Goal: Navigation & Orientation: Find specific page/section

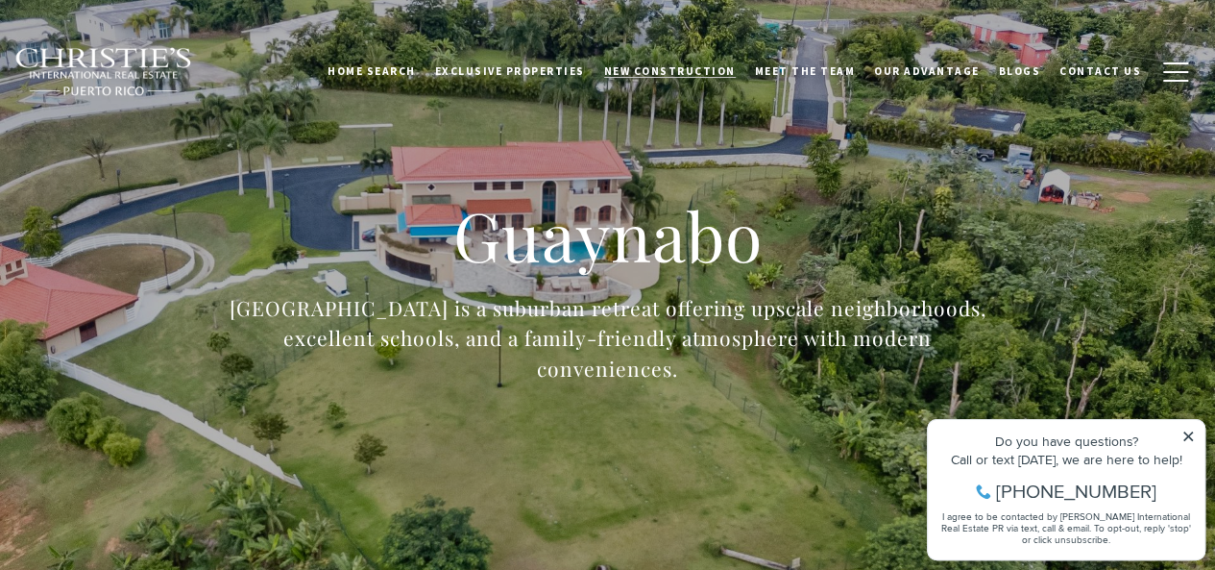
click at [701, 74] on span "New Construction" at bounding box center [670, 70] width 132 height 13
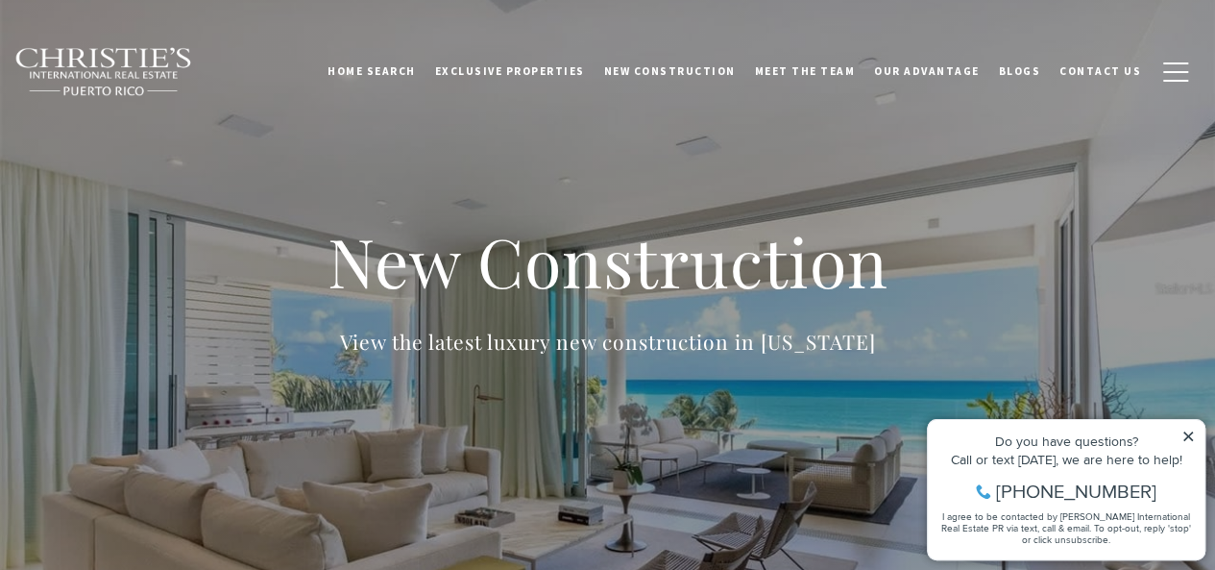
click at [1190, 433] on icon at bounding box center [1188, 436] width 10 height 10
drag, startPoint x: 1191, startPoint y: 438, endPoint x: 1874, endPoint y: 820, distance: 782.7
click at [1191, 438] on icon at bounding box center [1188, 436] width 10 height 10
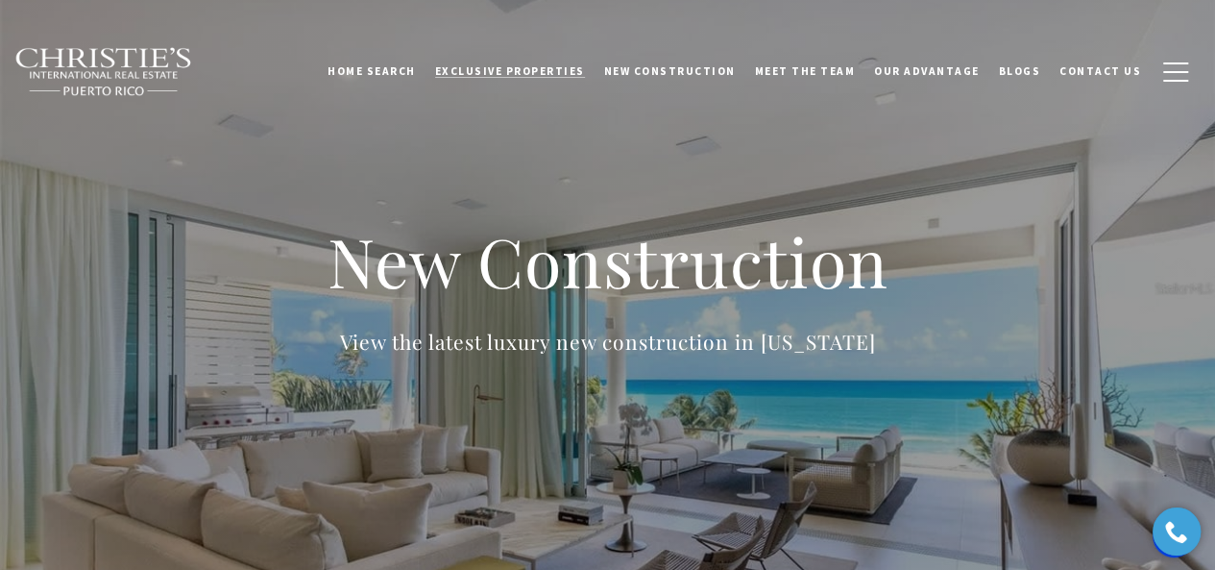
click at [579, 70] on span "Exclusive Properties" at bounding box center [510, 70] width 150 height 13
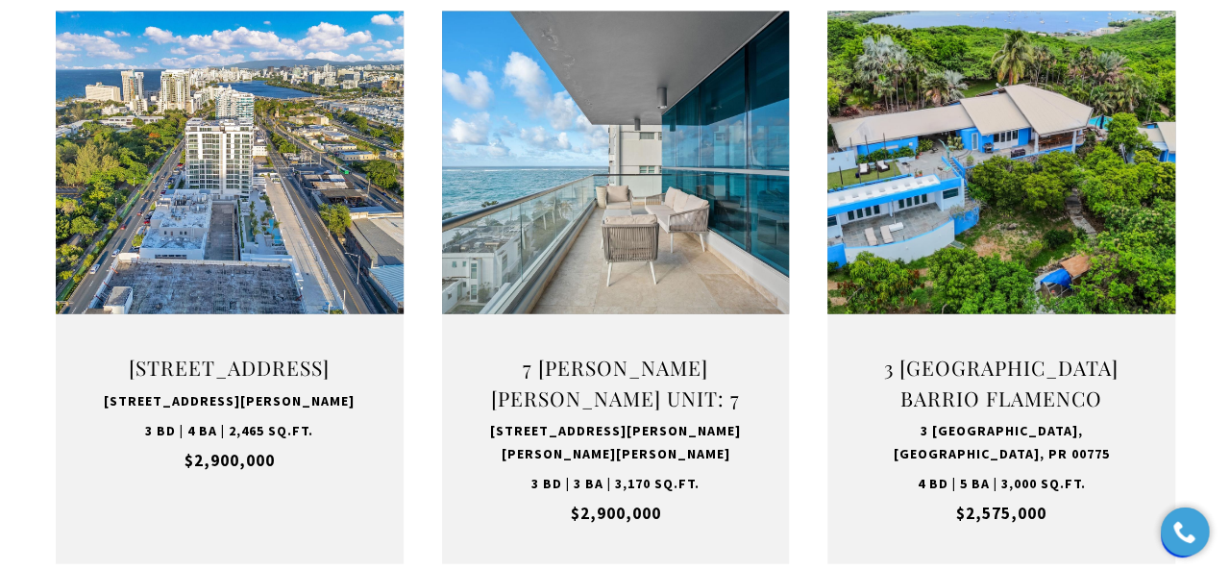
scroll to position [2017, 0]
